Goal: Use online tool/utility: Use online tool/utility

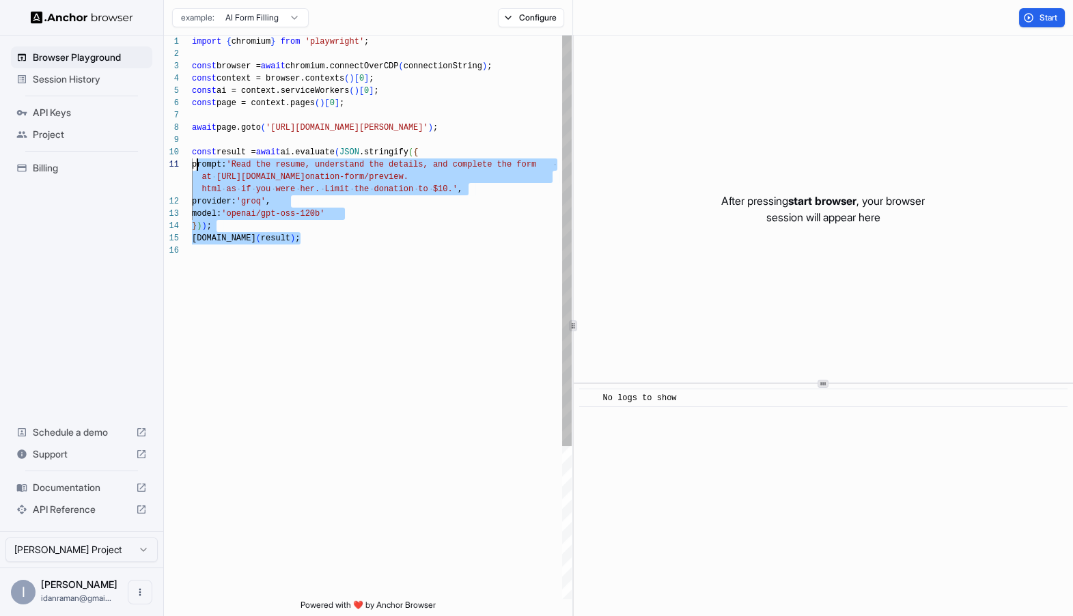
scroll to position [98, 0]
drag, startPoint x: 325, startPoint y: 324, endPoint x: 161, endPoint y: 142, distance: 245.2
click at [192, 141] on div "import { chromium } from 'playwright' ; const browser = await chromium.connectO…" at bounding box center [382, 422] width 380 height 773
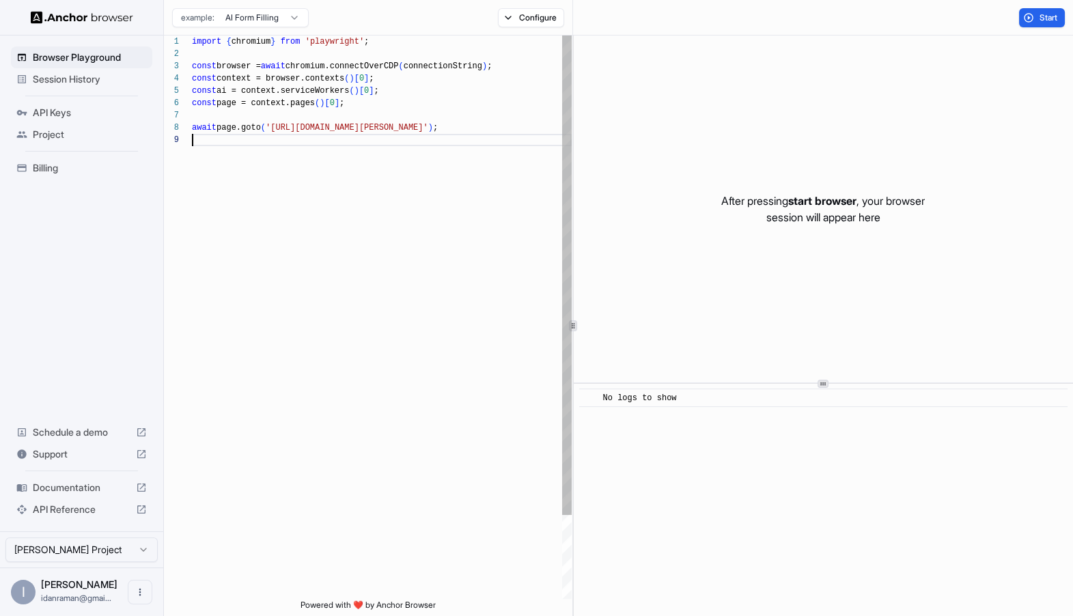
type textarea "**********"
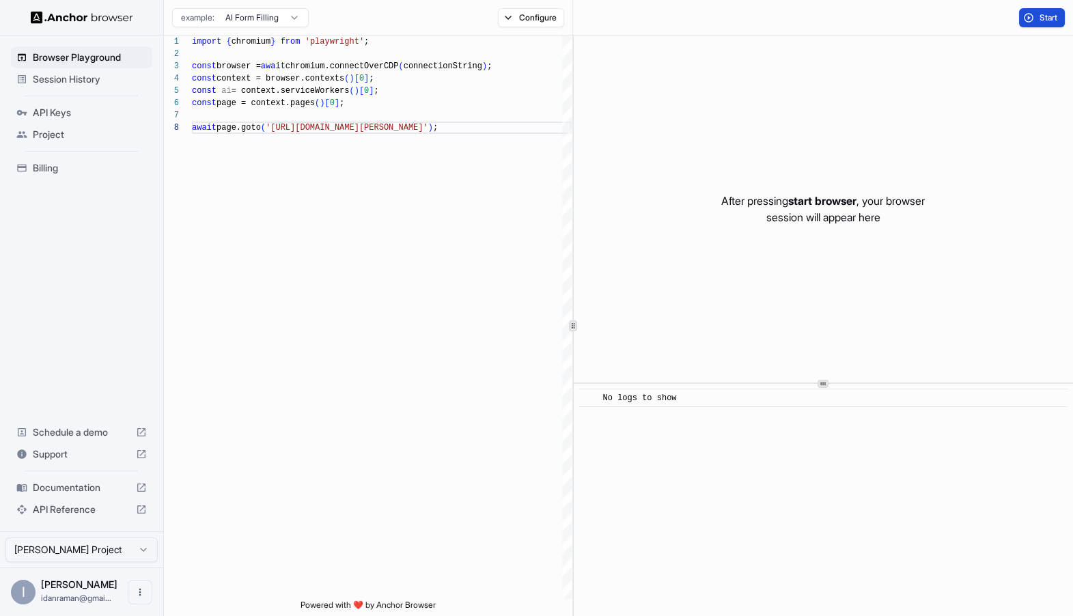
click at [1039, 9] on button "Start" at bounding box center [1042, 17] width 46 height 19
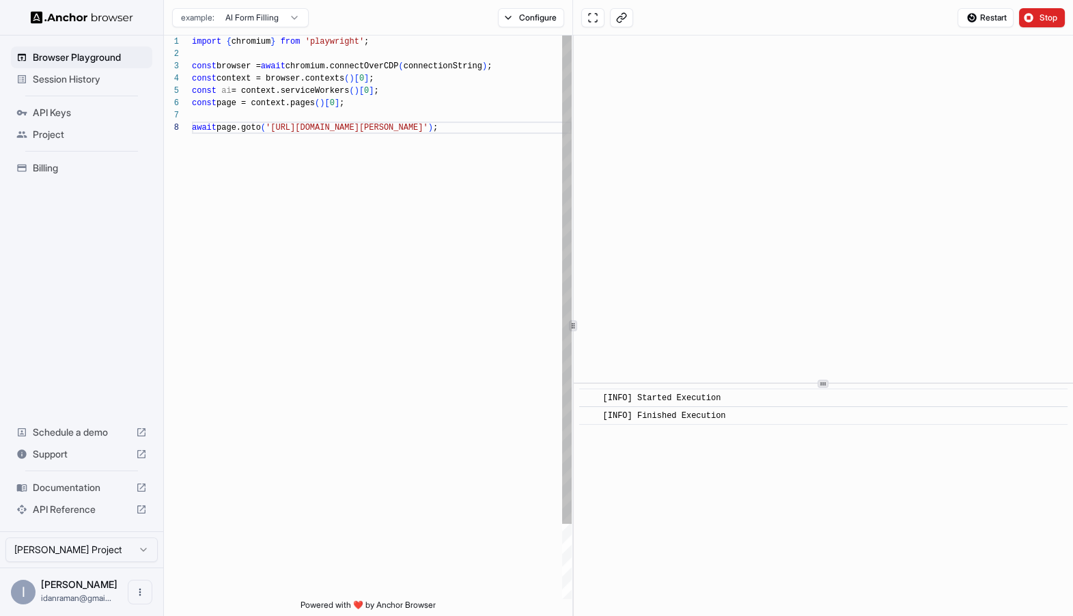
click at [359, 141] on div "import { chromium } from 'playwright' ; const browser = await chromium.connectO…" at bounding box center [382, 361] width 380 height 650
click at [456, 107] on div "import { chromium } from 'playwright' ; const browser = await chromium.connectO…" at bounding box center [382, 361] width 380 height 650
click at [428, 118] on div "import { chromium } from 'playwright' ; const browser = await chromium.connectO…" at bounding box center [382, 361] width 380 height 650
click at [458, 128] on div "import { chromium } from 'playwright' ; const browser = await chromium.connectO…" at bounding box center [382, 361] width 380 height 650
drag, startPoint x: 458, startPoint y: 129, endPoint x: 294, endPoint y: 130, distance: 163.3
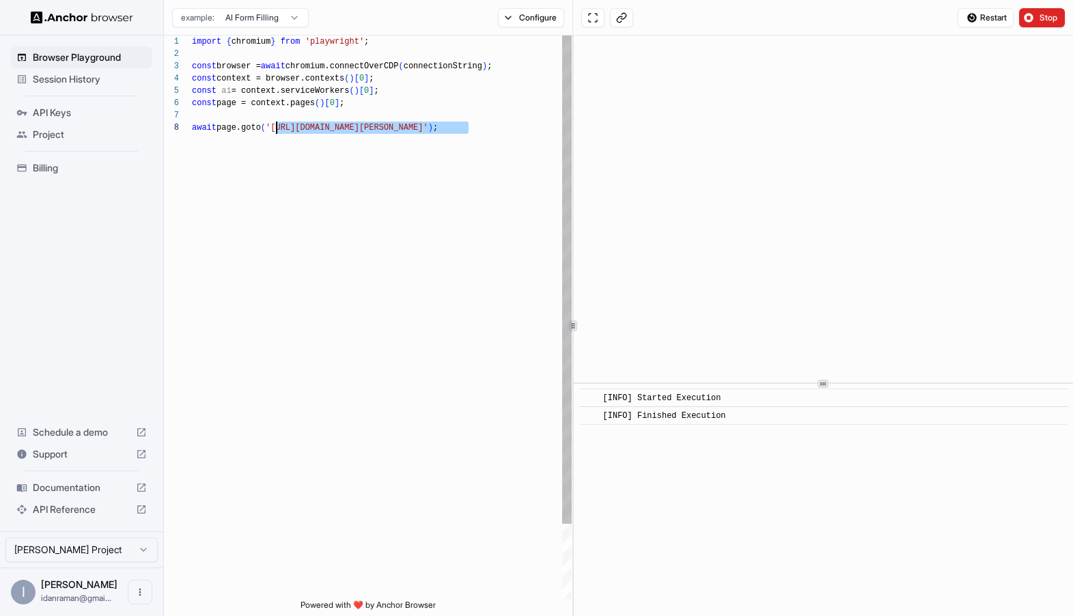
click at [294, 130] on div "import { chromium } from 'playwright' ; const browser = await chromium.connectO…" at bounding box center [382, 361] width 380 height 650
